Goal: Transaction & Acquisition: Purchase product/service

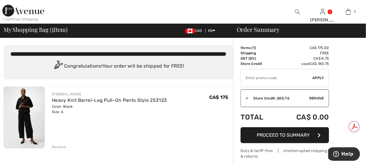
click at [7, 10] on img at bounding box center [23, 11] width 42 height 12
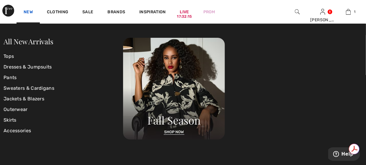
click at [30, 12] on link "New" at bounding box center [28, 12] width 9 height 6
click at [32, 41] on link "All New Arrivals" at bounding box center [29, 41] width 50 height 9
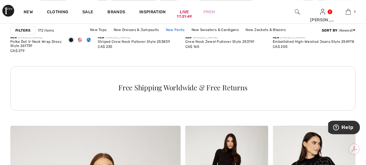
scroll to position [1210, 0]
